Goal: Task Accomplishment & Management: Manage account settings

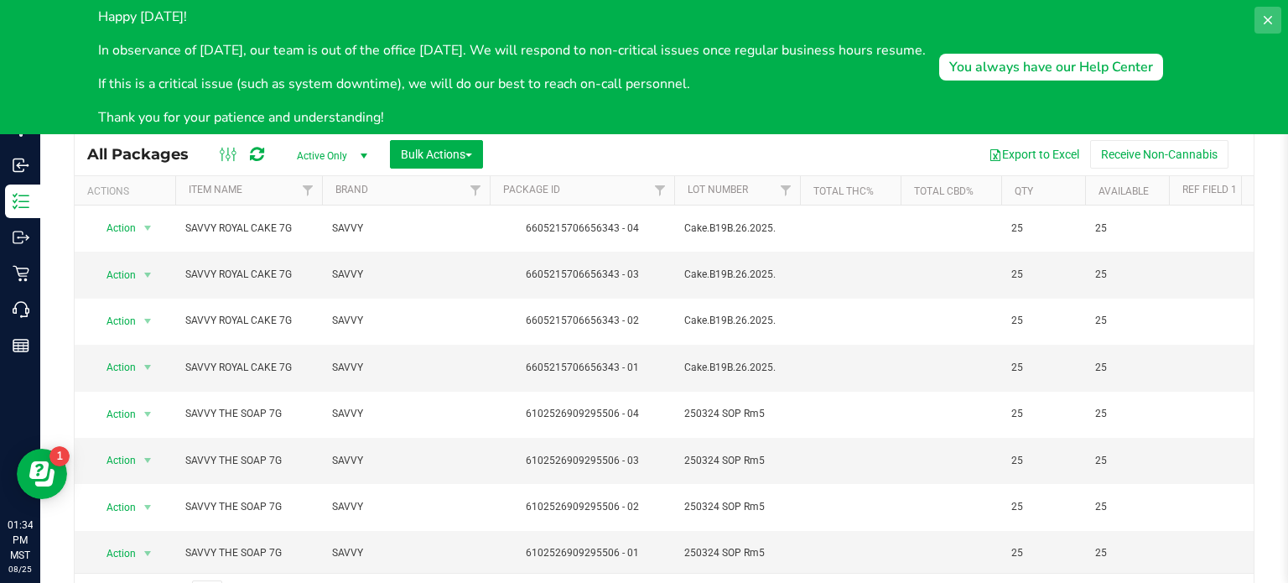
click at [1266, 18] on icon at bounding box center [1267, 20] width 8 height 8
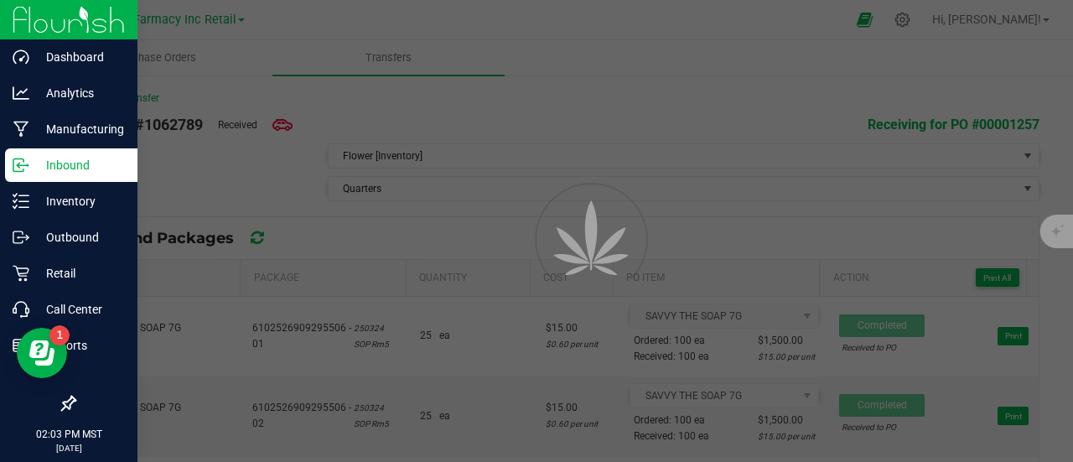
scroll to position [22, 0]
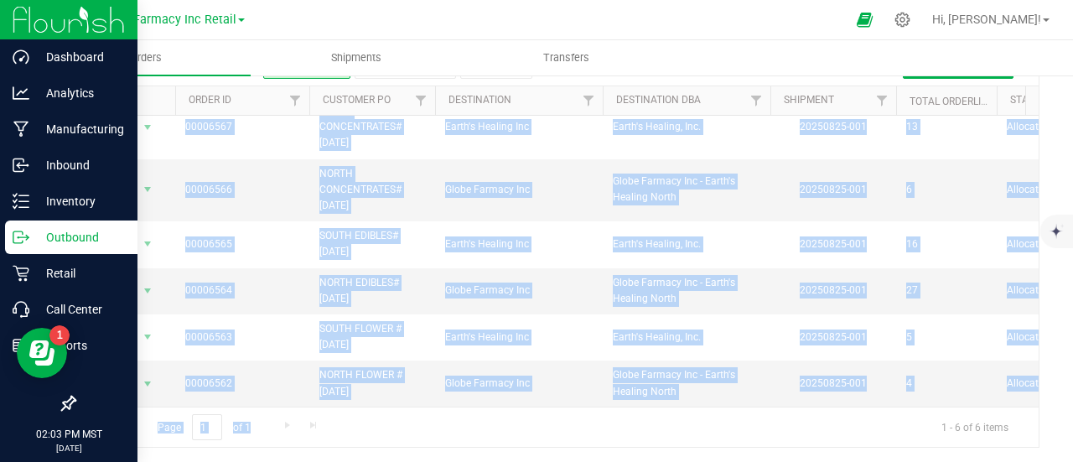
drag, startPoint x: 308, startPoint y: 406, endPoint x: 334, endPoint y: 396, distance: 27.1
click at [334, 396] on div "All Orders Open Orders Shipped Orders All Orders Export to Excel Create new ord…" at bounding box center [557, 245] width 966 height 405
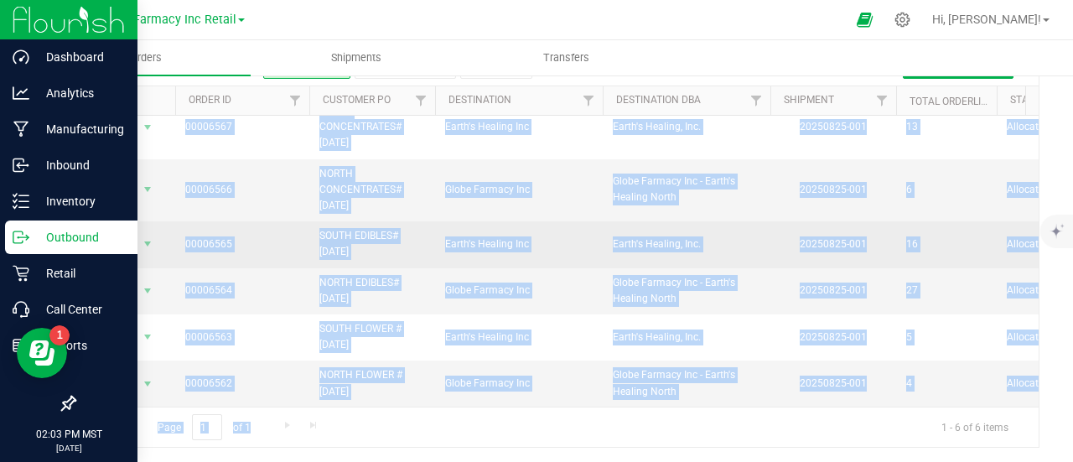
click at [381, 243] on span "SOUTH EDIBLES# [DATE]" at bounding box center [372, 244] width 106 height 32
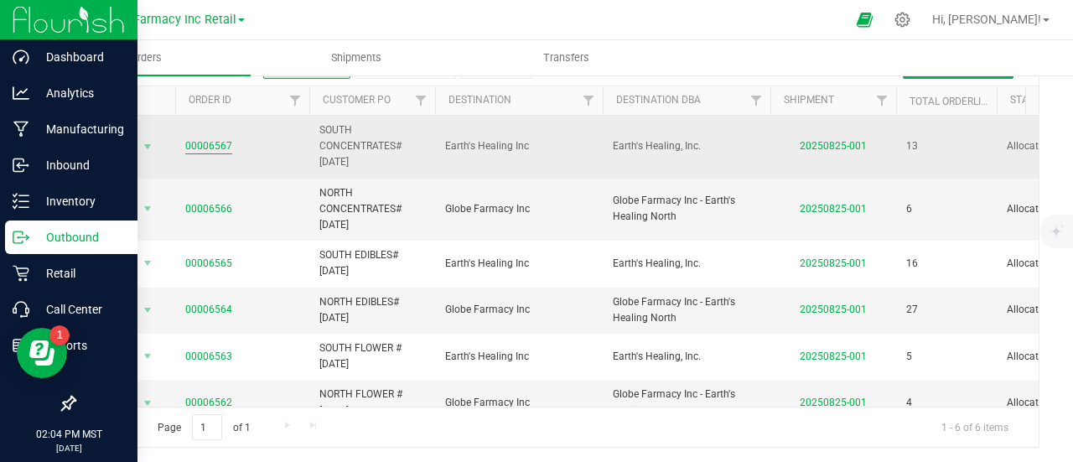
click at [216, 148] on link "00006567" at bounding box center [208, 146] width 47 height 16
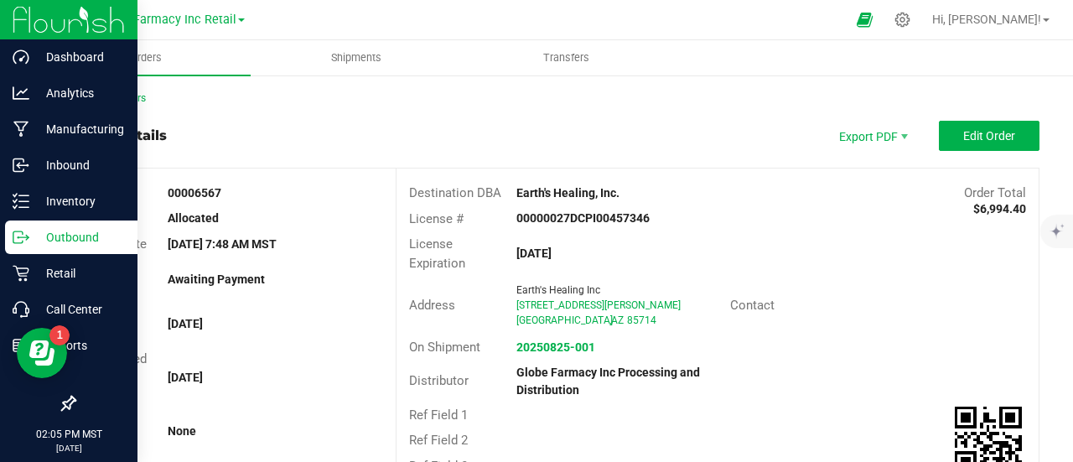
click at [989, 329] on div "Address Earth's Healing Inc [STREET_ADDRESS][PERSON_NAME] Contact" at bounding box center [717, 305] width 642 height 59
click at [16, 242] on icon at bounding box center [21, 237] width 17 height 17
